Goal: Find specific page/section: Find specific page/section

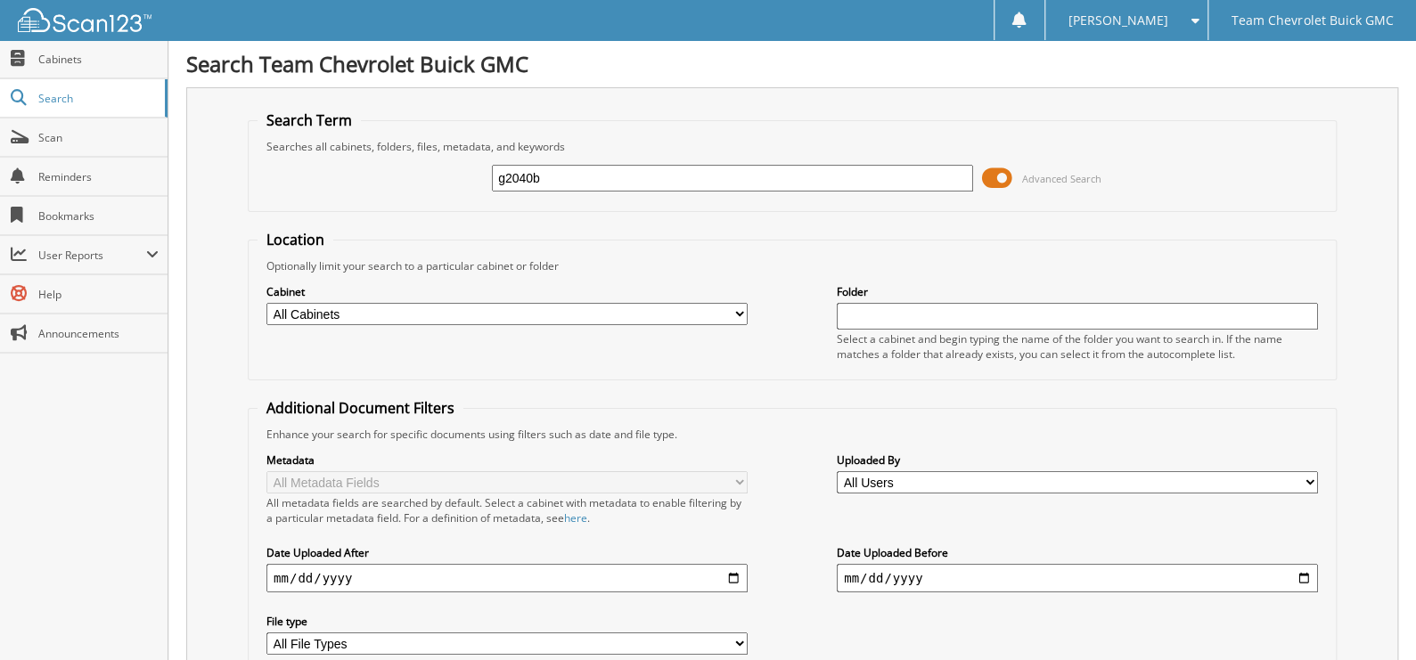
click at [601, 173] on input "g2040b" at bounding box center [732, 178] width 481 height 27
type input "c3833"
click at [1003, 166] on span at bounding box center [997, 178] width 30 height 27
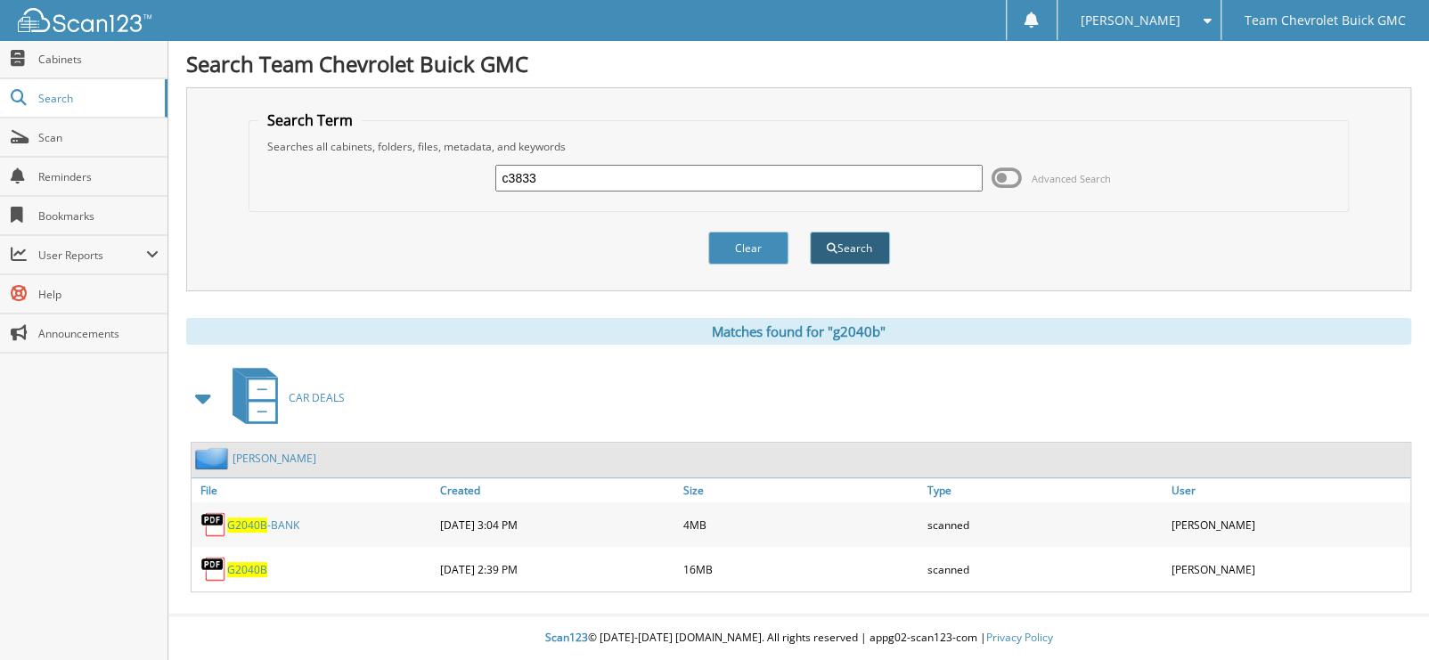
click at [879, 260] on button "Search" at bounding box center [850, 248] width 80 height 33
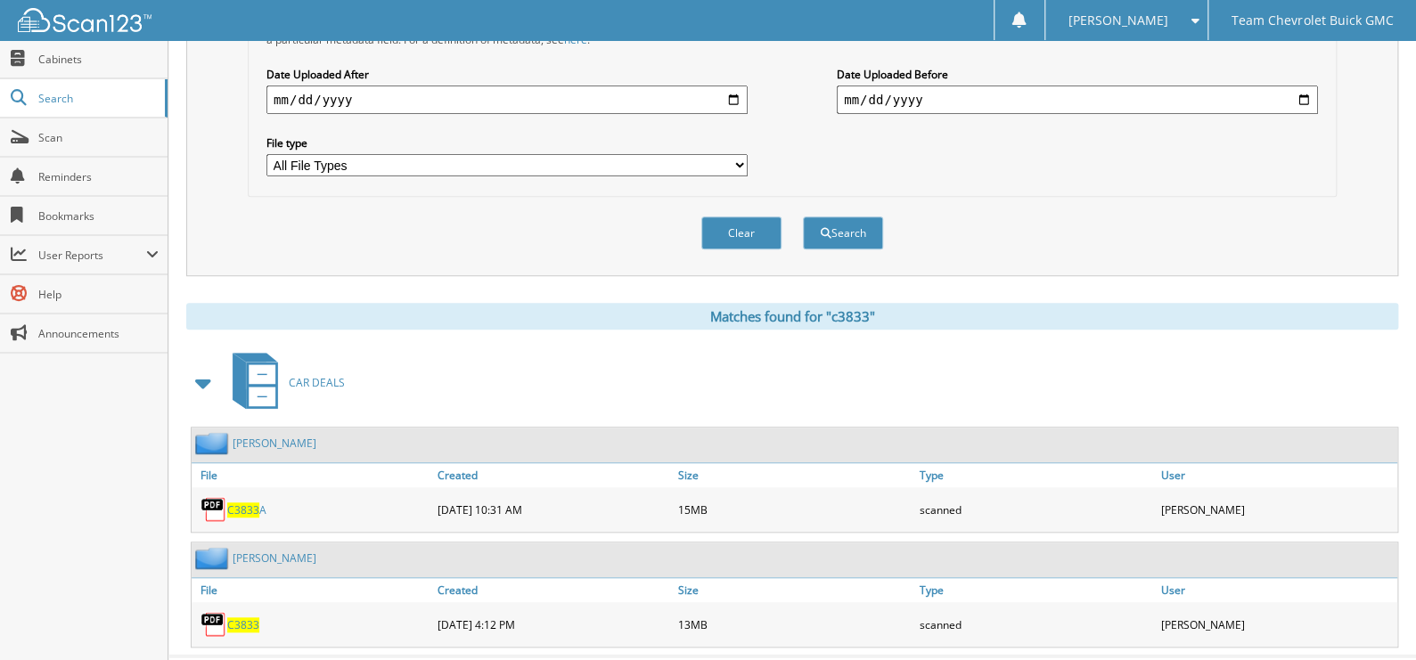
scroll to position [497, 0]
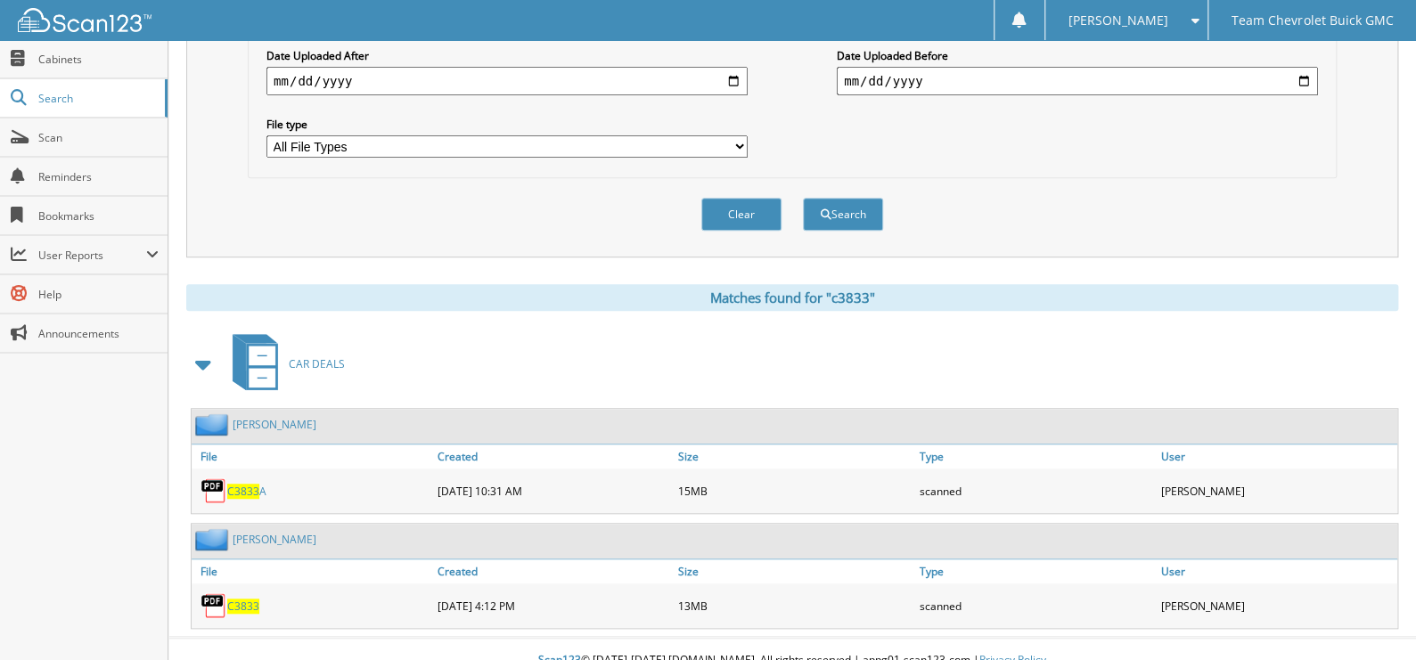
click at [245, 599] on span "C3833" at bounding box center [243, 606] width 32 height 15
